Goal: Task Accomplishment & Management: Use online tool/utility

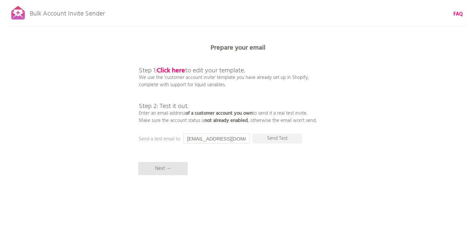
click at [193, 139] on input "[EMAIL_ADDRESS][DOMAIN_NAME]" at bounding box center [216, 138] width 66 height 10
drag, startPoint x: 234, startPoint y: 139, endPoint x: 187, endPoint y: 139, distance: 47.6
click at [187, 139] on input "[EMAIL_ADDRESS][DOMAIN_NAME]" at bounding box center [216, 138] width 66 height 10
click at [281, 139] on p "Send Test" at bounding box center [277, 138] width 50 height 10
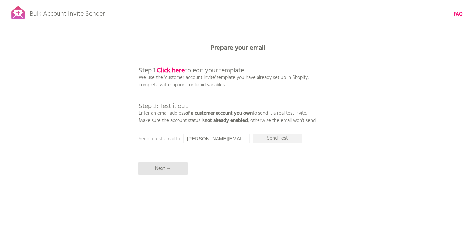
click at [206, 139] on input "shailesh@razrcorp.com" at bounding box center [216, 138] width 66 height 10
click at [219, 138] on input "shailesh@razrcorp.com" at bounding box center [216, 138] width 66 height 10
click at [206, 137] on input "shailesh@gmail.com" at bounding box center [216, 138] width 66 height 10
click at [270, 143] on p "Send Test" at bounding box center [277, 138] width 50 height 10
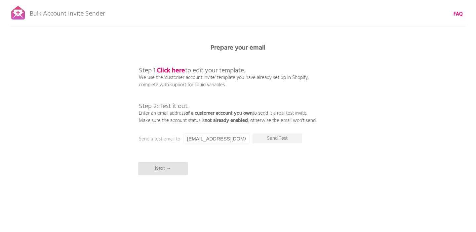
click at [230, 139] on input "shailesh220498@gmail.com" at bounding box center [216, 138] width 66 height 10
click at [233, 139] on input "shailesh220498@gmail.com" at bounding box center [216, 138] width 66 height 10
click at [212, 136] on input "shailesh220498@razrcorp.com" at bounding box center [216, 138] width 66 height 10
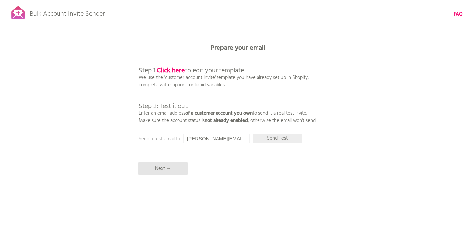
type input "shailesh@razrcorp.com"
click at [276, 135] on p "Send Test" at bounding box center [277, 138] width 50 height 10
click at [270, 139] on p "Send Test" at bounding box center [277, 138] width 50 height 10
drag, startPoint x: 232, startPoint y: 139, endPoint x: 178, endPoint y: 135, distance: 53.6
click at [178, 0] on div "Prepare your email Step 1: Click here to edit your template. We use the 'custom…" at bounding box center [238, 0] width 476 height 0
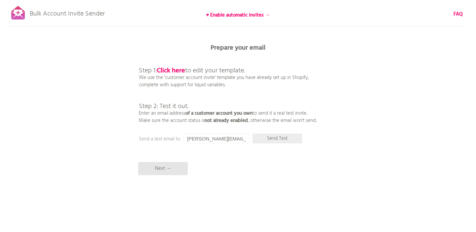
click at [267, 139] on p "Send Test" at bounding box center [277, 138] width 50 height 10
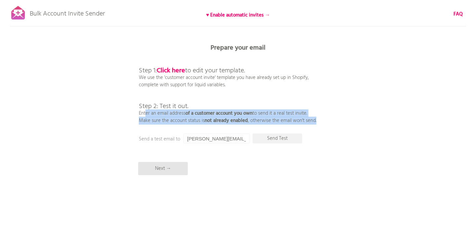
drag, startPoint x: 136, startPoint y: 114, endPoint x: 318, endPoint y: 124, distance: 182.6
click at [318, 124] on div "Bulk Account Invite Sender ♥ Enable automatic invites → FAQ Synced all customer…" at bounding box center [238, 115] width 476 height 231
copy p "Enter an email address of a customer account you own to send it a real test inv…"
click at [283, 141] on p "Send Test" at bounding box center [277, 138] width 50 height 10
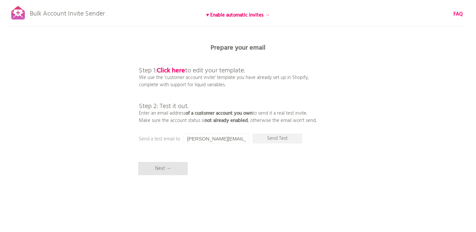
click at [201, 137] on input "shailesh@razrcorp.com" at bounding box center [216, 138] width 66 height 10
paste input "ver.o.ni.kasl.o.b.o.d.a.novich@gmail"
type input "ver.o.ni.kasl.o.b.o.d.a.novich@gmail.com"
click at [287, 138] on p "Send Test" at bounding box center [277, 138] width 50 height 10
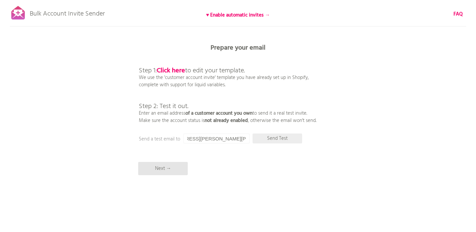
scroll to position [0, 0]
click at [178, 172] on p "Next →" at bounding box center [163, 168] width 50 height 13
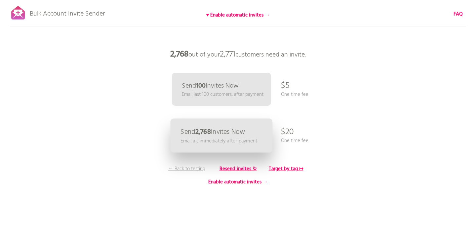
click at [209, 141] on p "Email all, immediately after payment" at bounding box center [218, 141] width 77 height 8
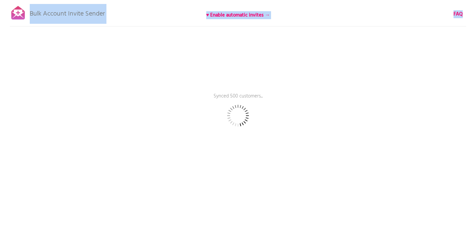
drag, startPoint x: 113, startPoint y: 16, endPoint x: 26, endPoint y: 15, distance: 86.5
click at [26, 15] on div "Bulk Account Invite Sender ♥ Enable automatic invites → FAQ Synced 500 customer…" at bounding box center [238, 115] width 476 height 231
click at [70, 41] on div "Bulk Account Invite Sender ♥ Enable automatic invites → FAQ Synced 750 customer…" at bounding box center [238, 115] width 476 height 231
drag, startPoint x: 108, startPoint y: 13, endPoint x: 31, endPoint y: 12, distance: 77.0
click at [31, 12] on div "Bulk Account Invite Sender ♥ Enable automatic invites → FAQ Synced 1500 custome…" at bounding box center [238, 115] width 476 height 231
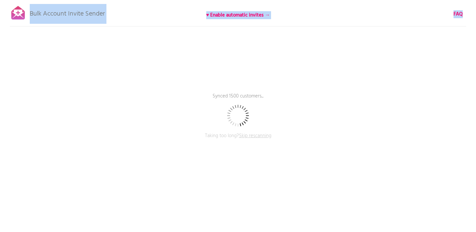
copy div "Bulk Account Invite Sender ♥ Enable automatic invites → FAQ"
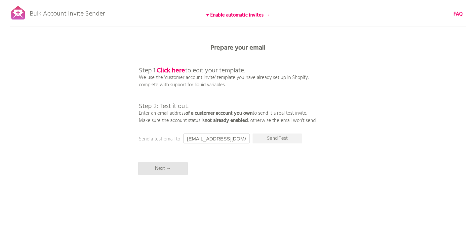
drag, startPoint x: 235, startPoint y: 139, endPoint x: 178, endPoint y: 138, distance: 56.8
click at [178, 0] on div "Prepare your email Step 1: Click here to edit your template. We use the 'custom…" at bounding box center [238, 0] width 476 height 0
click at [273, 142] on p "Send Test" at bounding box center [277, 138] width 50 height 10
click at [274, 139] on p "Send Test" at bounding box center [277, 138] width 50 height 10
click at [222, 137] on input "shailesh@mailinator.com" at bounding box center [216, 138] width 66 height 10
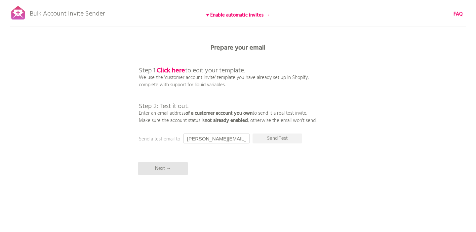
click at [222, 137] on input "shailesh@mailinator.com" at bounding box center [216, 138] width 66 height 10
type input "[PERSON_NAME][EMAIL_ADDRESS][DOMAIN_NAME]"
click at [289, 141] on p "Send Test" at bounding box center [277, 138] width 50 height 10
click at [288, 140] on p "Send Test" at bounding box center [277, 138] width 50 height 10
click at [281, 138] on p "Send Test" at bounding box center [277, 138] width 50 height 10
